Goal: Information Seeking & Learning: Learn about a topic

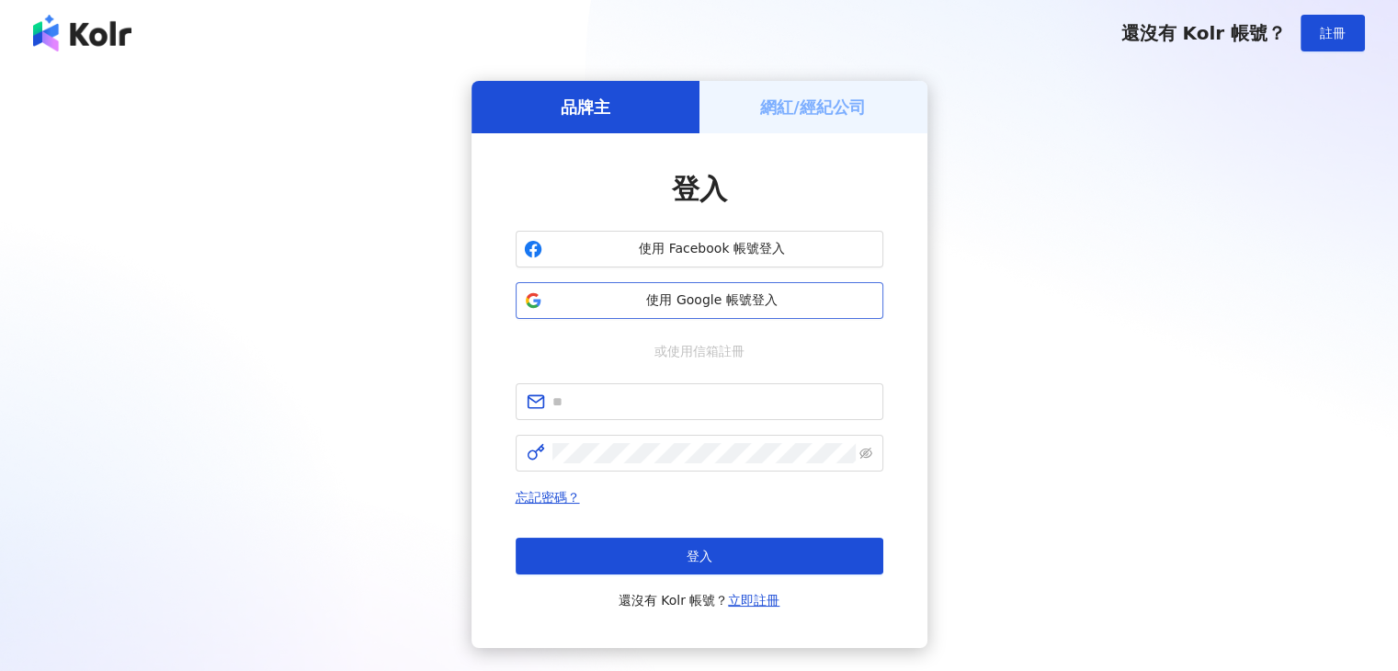
click at [678, 294] on span "使用 Google 帳號登入" at bounding box center [712, 300] width 325 height 18
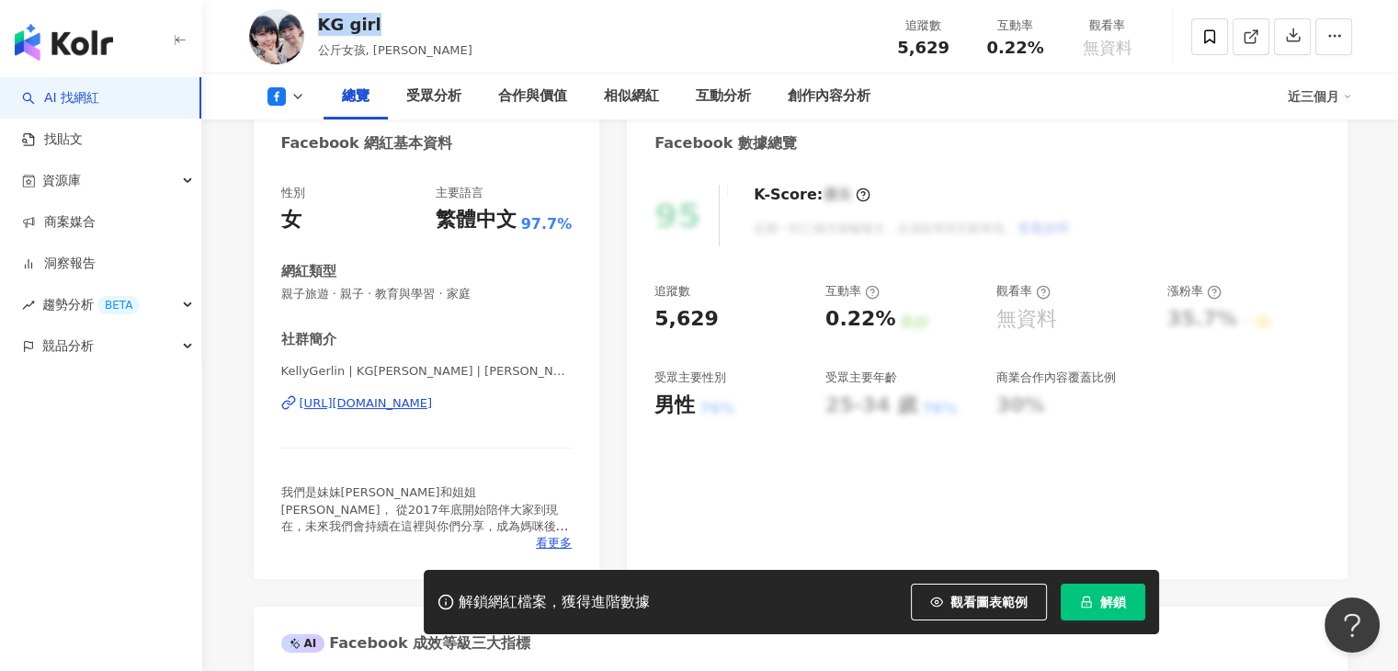
drag, startPoint x: 383, startPoint y: 24, endPoint x: 319, endPoint y: 22, distance: 64.4
click at [319, 22] on div "KG girl" at bounding box center [395, 24] width 154 height 23
